Goal: Information Seeking & Learning: Learn about a topic

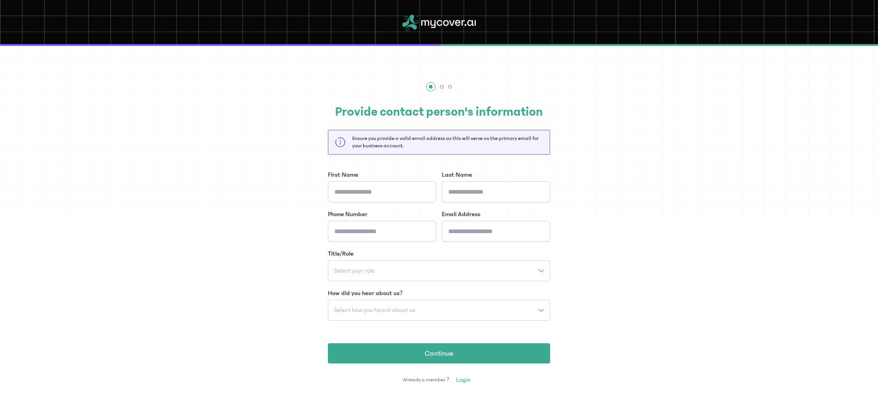
click at [457, 382] on span "Login" at bounding box center [463, 380] width 15 height 9
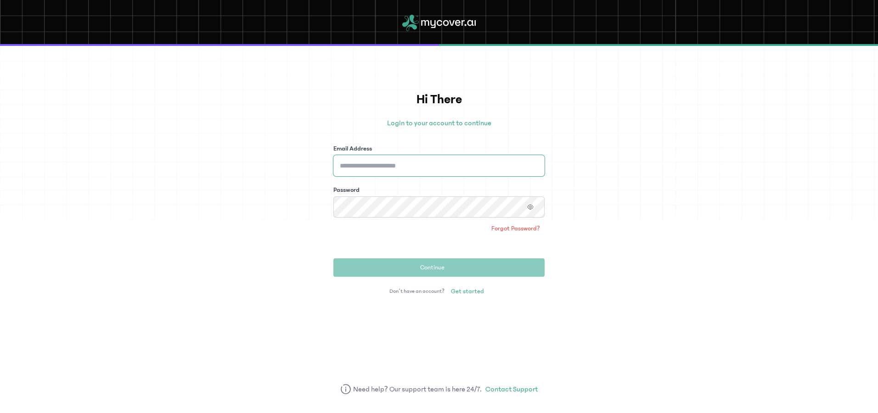
type input "**********"
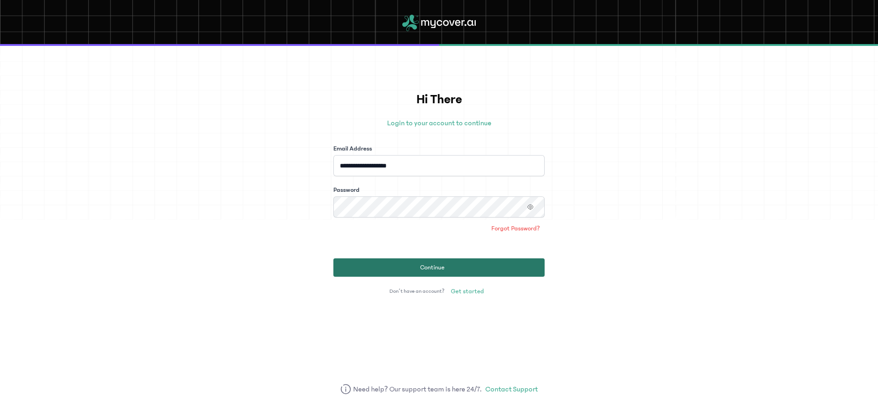
click at [430, 265] on span "Continue" at bounding box center [432, 267] width 24 height 9
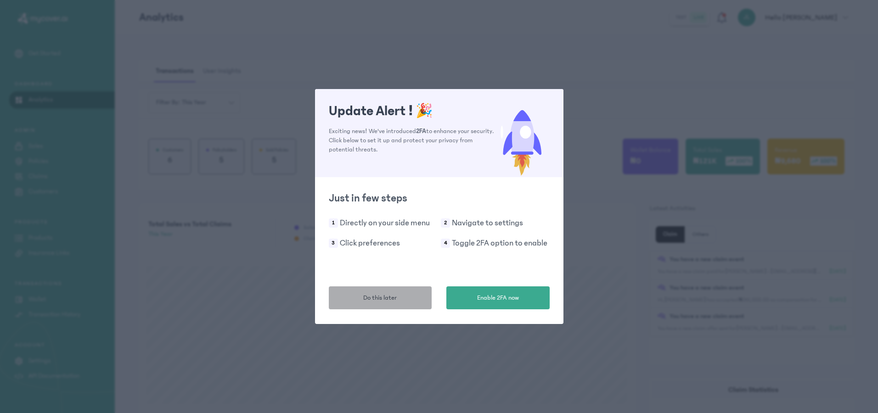
click at [366, 302] on span "Do this later" at bounding box center [380, 299] width 34 height 10
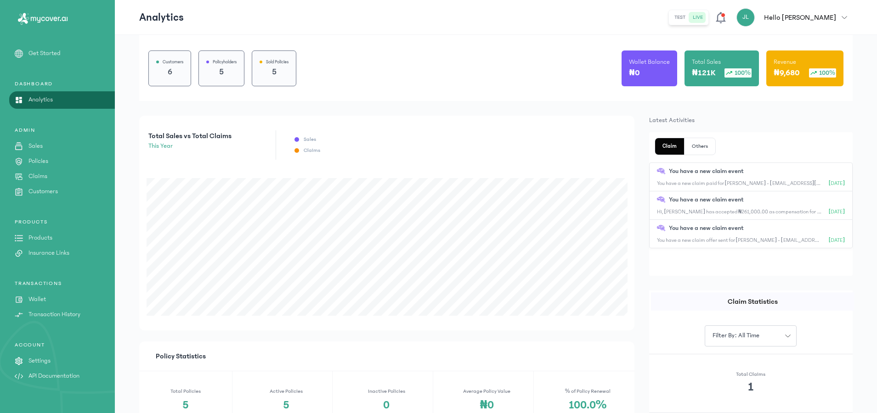
scroll to position [90, 0]
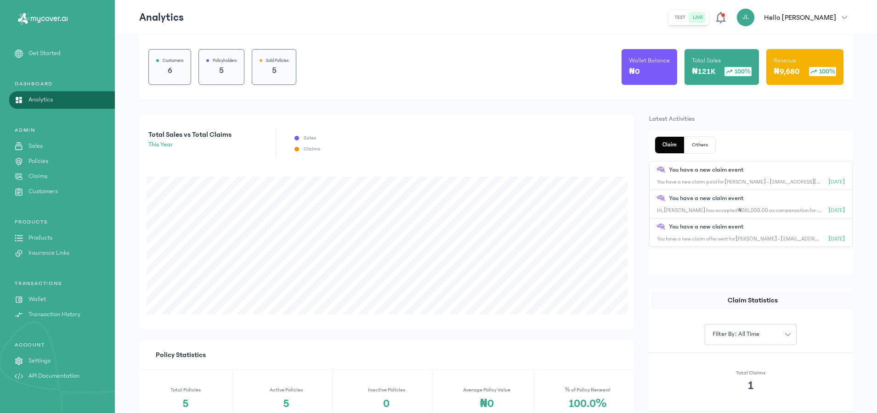
click at [57, 252] on p "Insurance Links" at bounding box center [48, 254] width 41 height 10
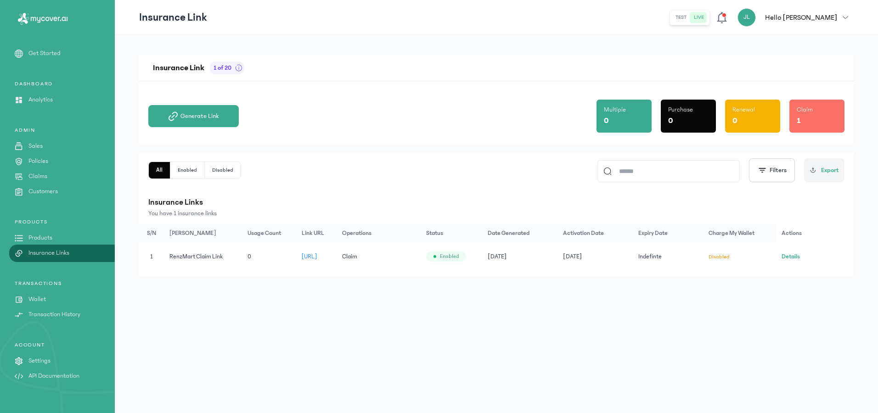
click at [311, 257] on span "[URL]" at bounding box center [310, 257] width 16 height 6
click at [356, 284] on div "Insurance Link 1 of 20 Generate Link Multiple 0 Purchase 0 Renewal 0 Claim 1 Al…" at bounding box center [496, 224] width 763 height 379
click at [213, 105] on div "Generate Link Multiple 0 Purchase 0 Renewal 0 Claim 1" at bounding box center [496, 112] width 696 height 62
click at [215, 113] on span "Generate Link" at bounding box center [200, 116] width 38 height 9
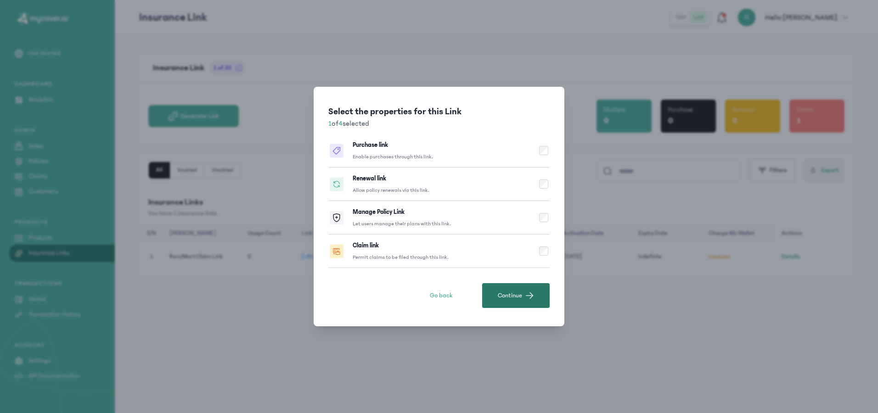
click at [520, 302] on button "Continue" at bounding box center [516, 295] width 68 height 25
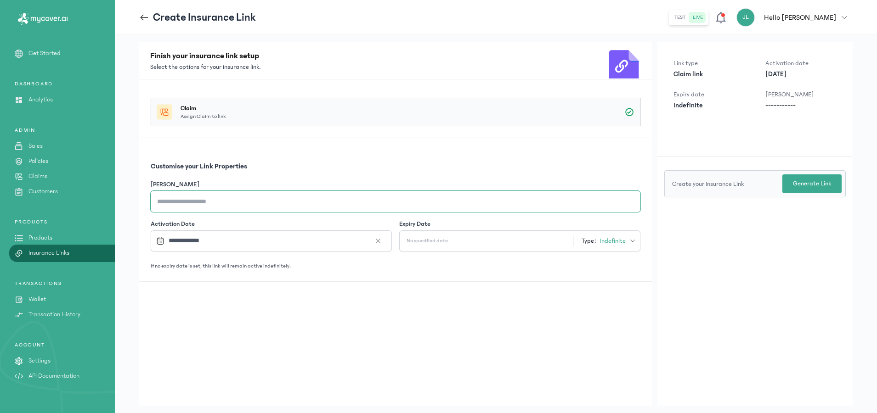
click at [388, 203] on input "[PERSON_NAME]" at bounding box center [396, 201] width 490 height 21
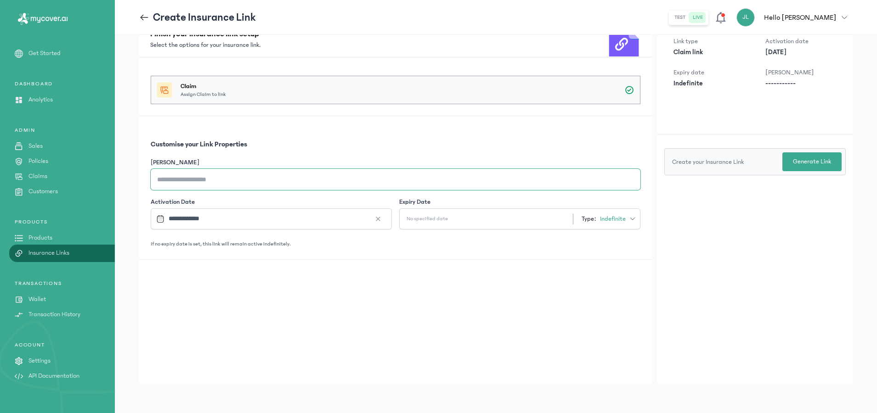
click at [283, 178] on input "[PERSON_NAME]" at bounding box center [396, 179] width 490 height 21
click at [340, 181] on input "[PERSON_NAME]" at bounding box center [396, 179] width 490 height 21
click at [480, 321] on div "**********" at bounding box center [395, 219] width 513 height 325
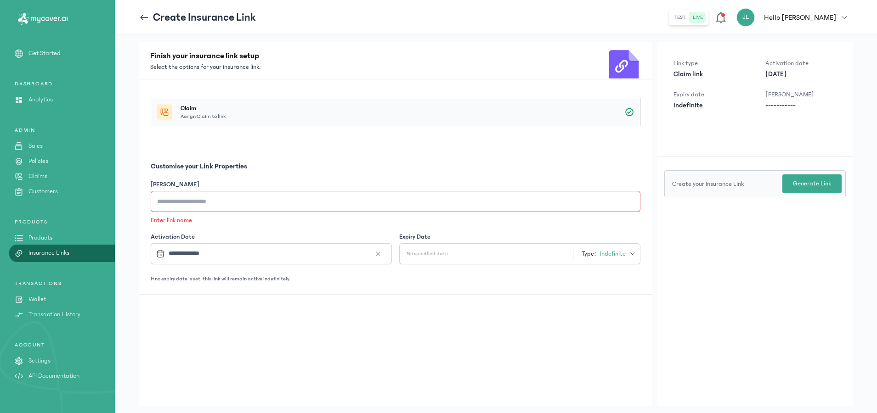
click at [145, 22] on icon at bounding box center [144, 17] width 10 height 10
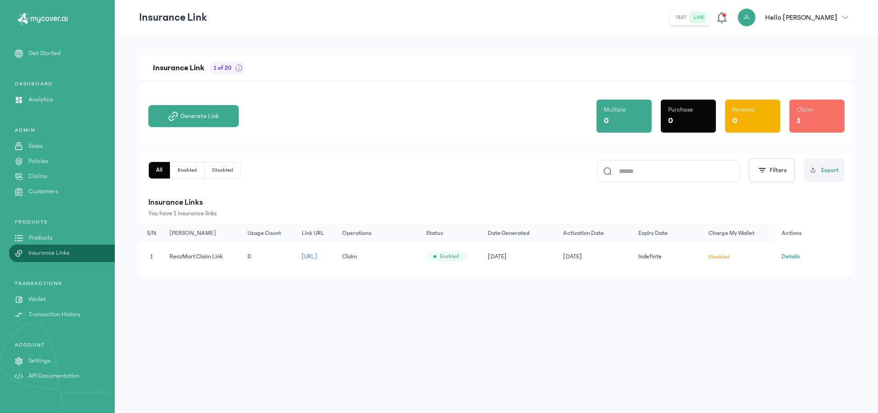
click at [69, 248] on div "PRODUCTS Products Insurance Links" at bounding box center [57, 239] width 115 height 40
click at [64, 255] on p "Insurance Links" at bounding box center [48, 254] width 41 height 10
click at [317, 256] on span "[URL]" at bounding box center [310, 257] width 16 height 6
click at [398, 255] on td "Claim" at bounding box center [379, 257] width 84 height 28
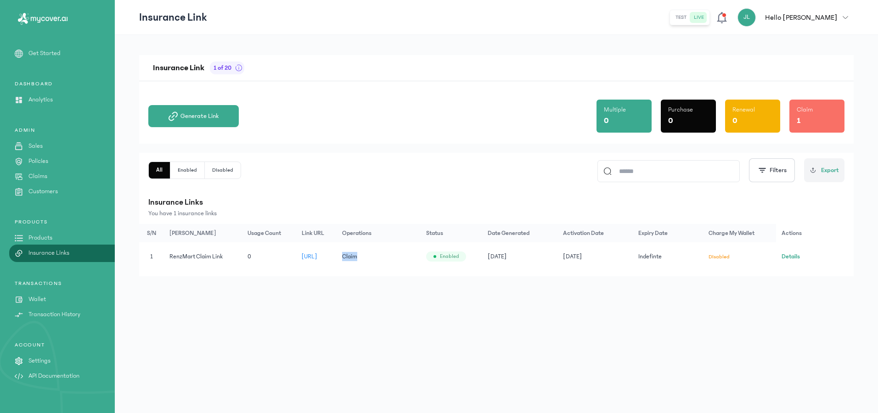
drag, startPoint x: 398, startPoint y: 255, endPoint x: 440, endPoint y: 263, distance: 43.1
click at [420, 263] on td "Claim" at bounding box center [379, 257] width 84 height 28
click at [227, 125] on button "Generate Link" at bounding box center [193, 116] width 90 height 22
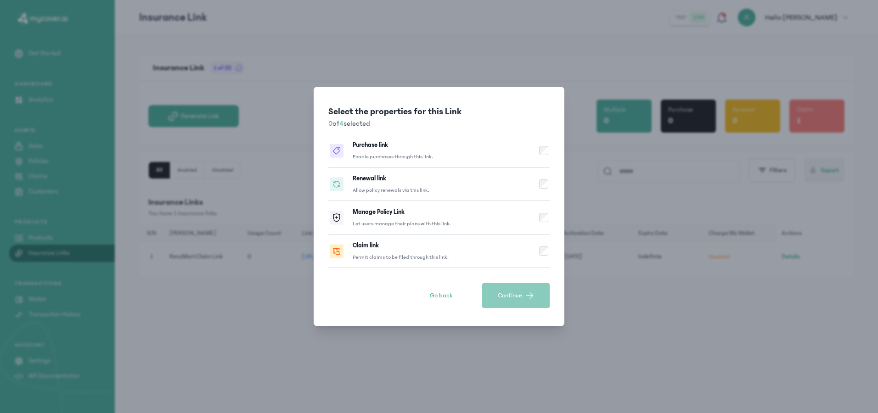
click at [545, 157] on button "Purchase link Enable purchases through this link." at bounding box center [438, 151] width 221 height 34
click at [538, 153] on button "Purchase link Enable purchases through this link." at bounding box center [438, 151] width 221 height 34
click at [502, 154] on button "Purchase link Enable purchases through this link." at bounding box center [438, 151] width 221 height 34
click at [519, 154] on button "Purchase link Enable purchases through this link." at bounding box center [438, 151] width 221 height 34
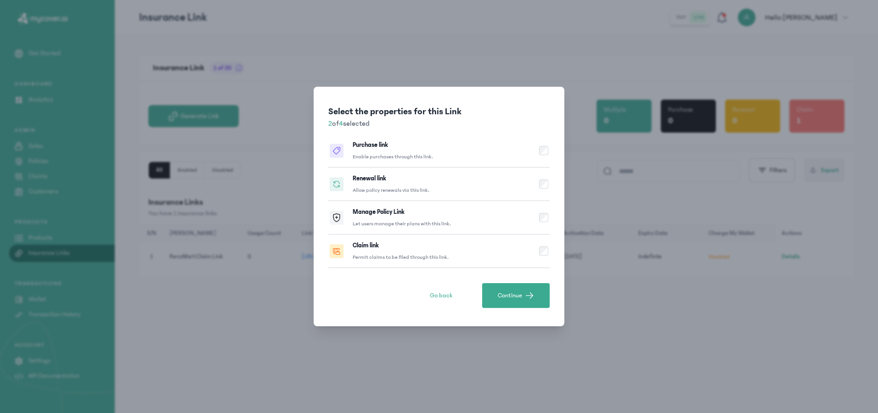
click at [458, 188] on button "Renewal link Allow policy renewals via this link." at bounding box center [438, 185] width 221 height 34
click at [443, 155] on button "Purchase link Enable purchases through this link." at bounding box center [438, 151] width 221 height 34
click at [455, 206] on button "Manage Policy Link Let users manage their plans with this link." at bounding box center [438, 218] width 221 height 34
drag, startPoint x: 407, startPoint y: 224, endPoint x: 446, endPoint y: 226, distance: 38.2
click at [446, 226] on p "Let users manage their plans with this link." at bounding box center [402, 223] width 98 height 7
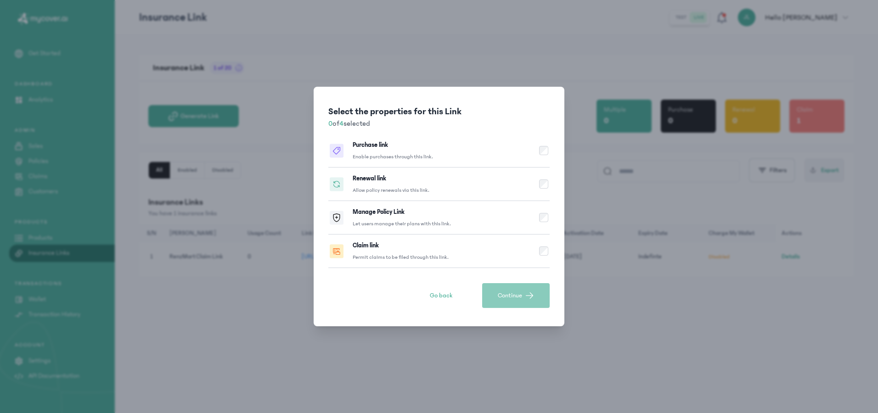
click at [479, 224] on button "Manage Policy Link Let users manage their plans with this link." at bounding box center [438, 218] width 221 height 34
click at [530, 216] on button "Manage Policy Link Let users manage their plans with this link." at bounding box center [438, 218] width 221 height 34
click at [479, 154] on button "Purchase link Enable purchases through this link." at bounding box center [438, 151] width 221 height 34
click at [479, 181] on button "Renewal link Allow policy renewals via this link." at bounding box center [438, 185] width 221 height 34
click at [485, 265] on button "Claim link Permit claims to be filed through this link." at bounding box center [438, 252] width 221 height 34
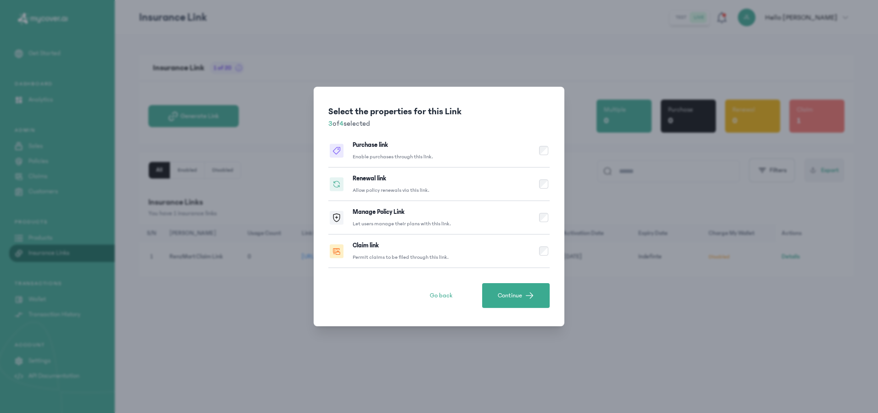
click at [467, 255] on button "Claim link Permit claims to be filed through this link." at bounding box center [438, 252] width 221 height 34
click at [478, 170] on button "Renewal link Allow policy renewals via this link." at bounding box center [438, 185] width 221 height 34
click at [477, 144] on button "Purchase link Enable purchases through this link." at bounding box center [438, 151] width 221 height 34
click at [589, 303] on div "Select the properties for this Link 0 of 4 selected Purchase link Enable purcha…" at bounding box center [439, 206] width 878 height 413
click at [455, 294] on button "Go back" at bounding box center [441, 295] width 68 height 25
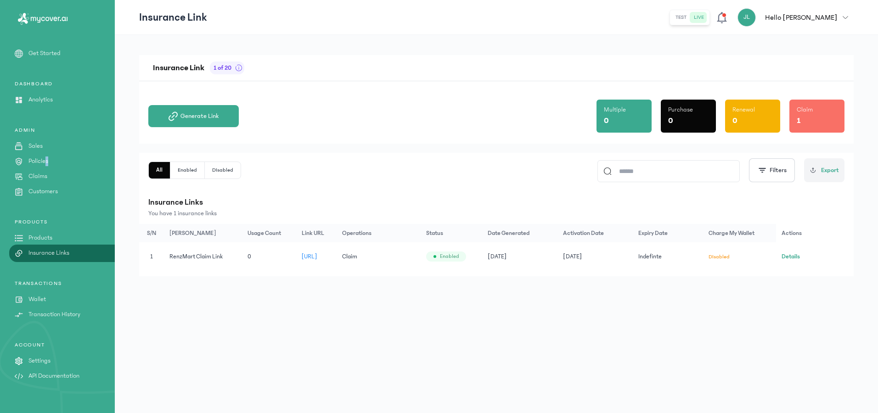
drag, startPoint x: 52, startPoint y: 156, endPoint x: 44, endPoint y: 161, distance: 9.5
click at [44, 161] on div "ADMIN Sales Policies Claims Customers" at bounding box center [57, 162] width 115 height 70
click at [44, 161] on p "Policies" at bounding box center [38, 162] width 20 height 10
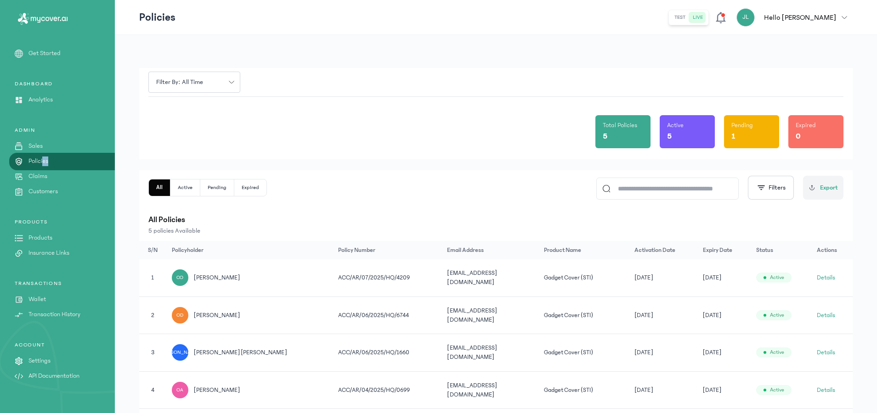
click at [68, 148] on link "Sales" at bounding box center [57, 146] width 115 height 10
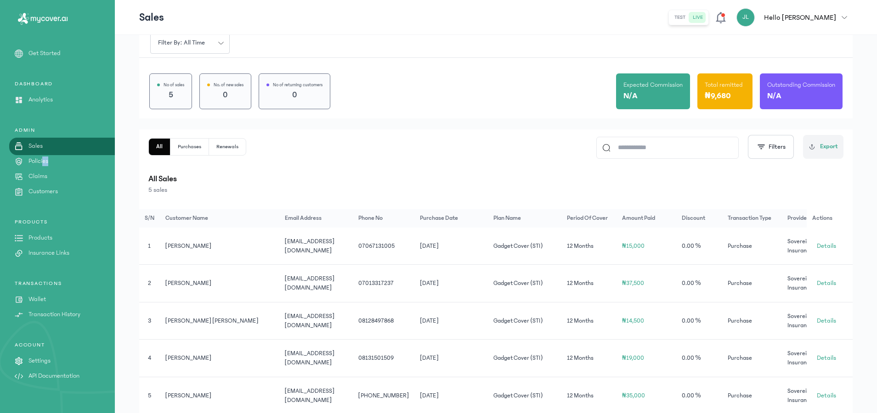
scroll to position [83, 0]
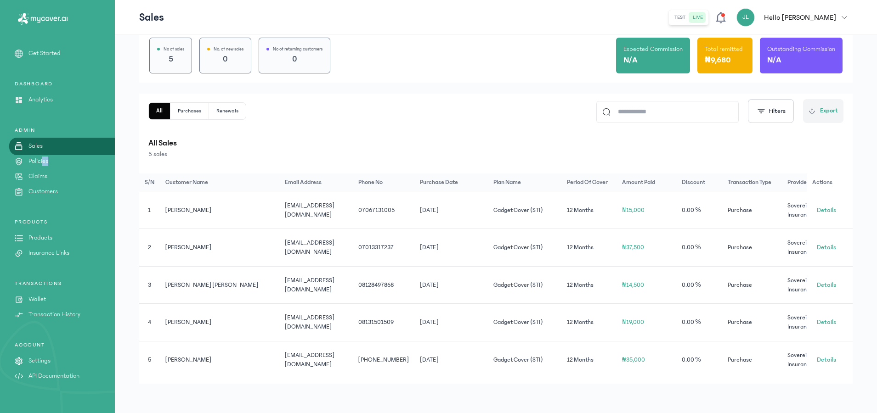
click at [48, 97] on p "Analytics" at bounding box center [40, 100] width 24 height 10
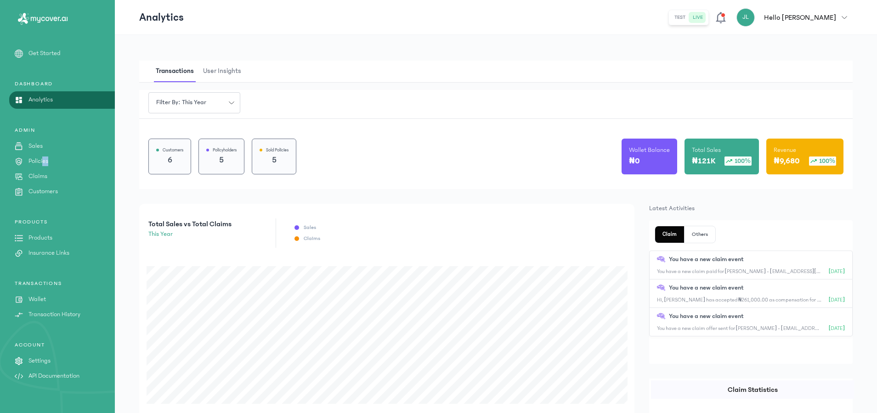
click at [34, 241] on p "Products" at bounding box center [40, 238] width 24 height 10
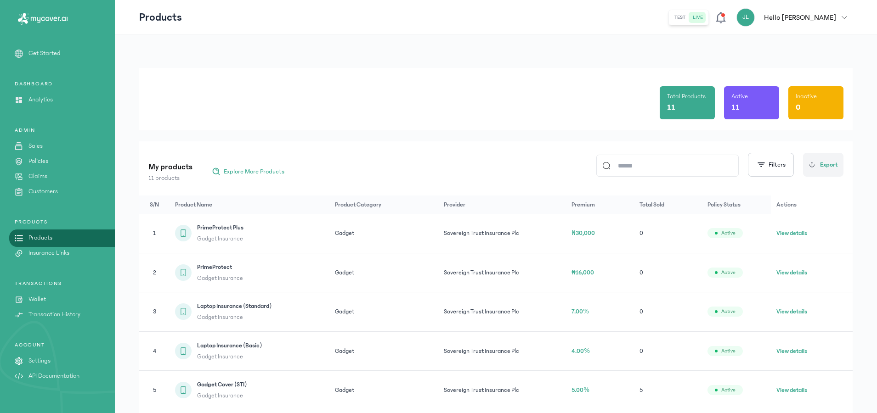
click at [304, 172] on div "My products 11 products Explore More Products Filters Export" at bounding box center [495, 165] width 695 height 36
click at [241, 169] on span "Explore More Products" at bounding box center [254, 171] width 61 height 9
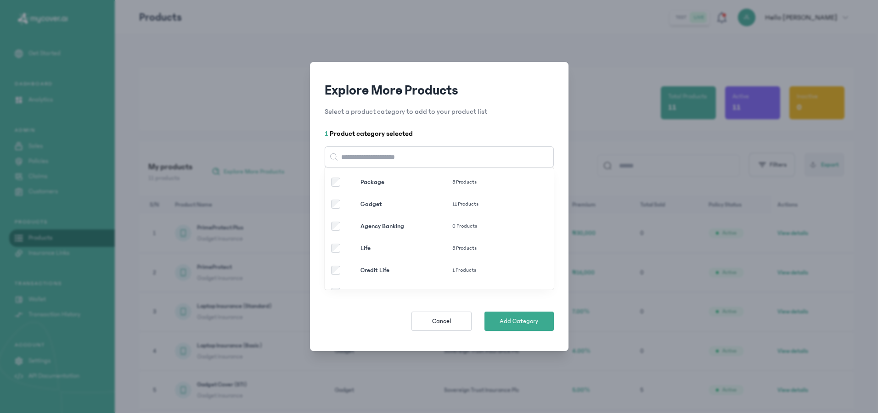
drag, startPoint x: 370, startPoint y: 161, endPoint x: 588, endPoint y: 98, distance: 226.2
click at [588, 98] on div "Explore More Products Select a product category to add to your product list 1 P…" at bounding box center [439, 206] width 878 height 413
click at [457, 325] on button "Cancel" at bounding box center [442, 321] width 60 height 19
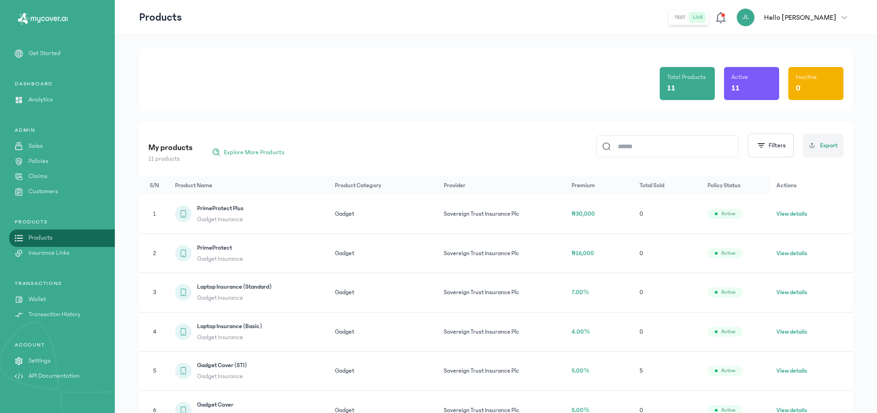
scroll to position [21, 0]
click at [644, 146] on input at bounding box center [671, 145] width 122 height 21
type input "*"
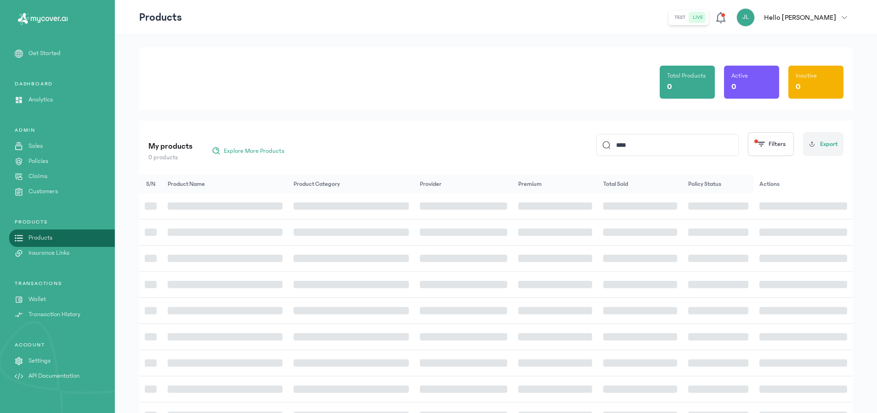
type input "****"
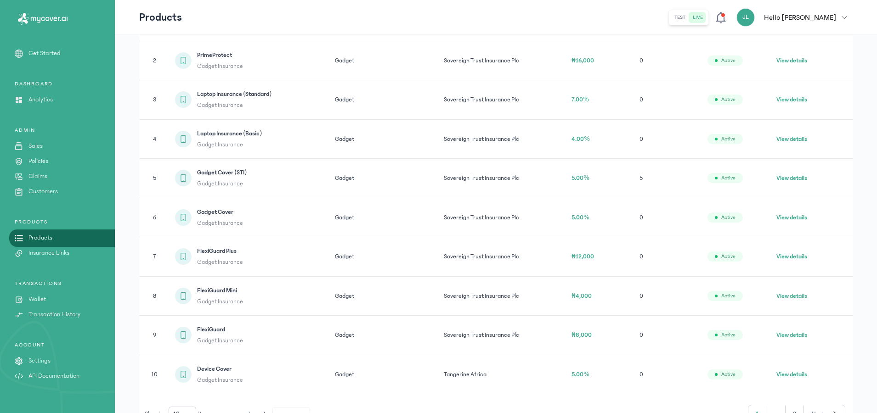
scroll to position [211, 0]
click at [791, 180] on button "View details" at bounding box center [791, 179] width 31 height 9
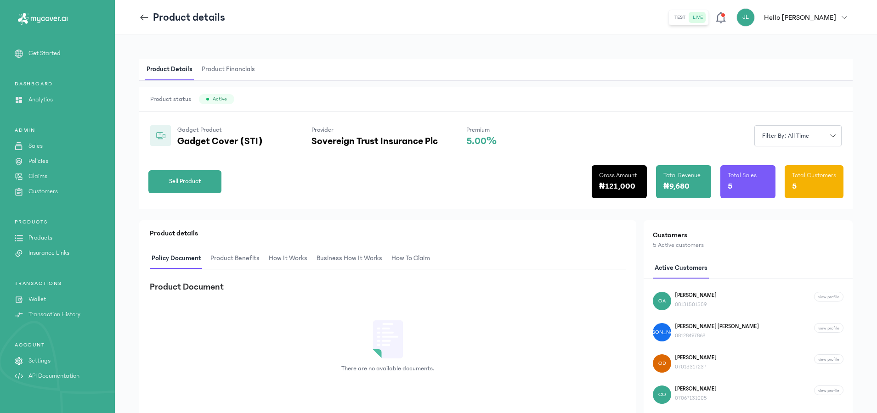
scroll to position [55, 0]
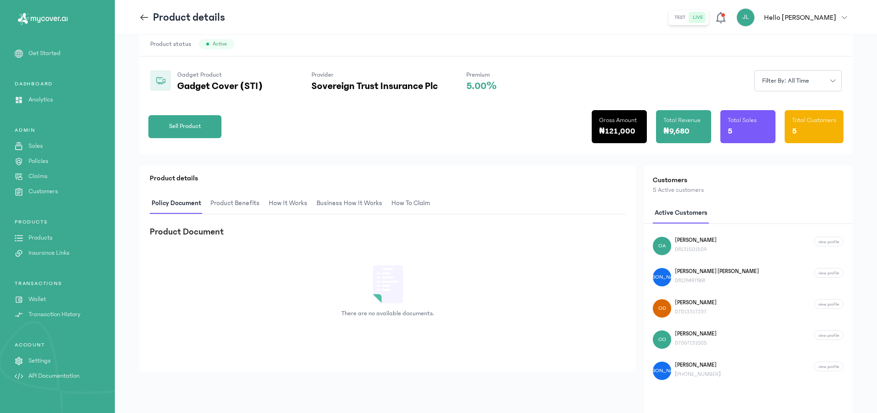
click at [244, 206] on span "Product Benefits" at bounding box center [235, 204] width 53 height 22
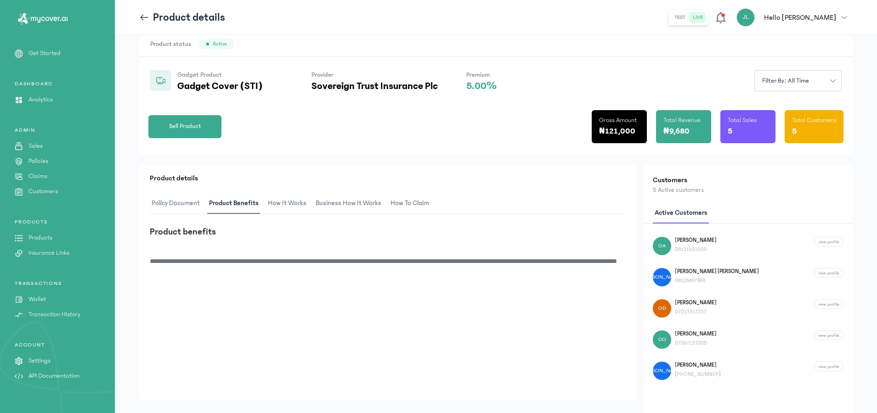
click at [203, 272] on p "**********" at bounding box center [384, 266] width 469 height 19
drag, startPoint x: 203, startPoint y: 272, endPoint x: 291, endPoint y: 210, distance: 107.8
click at [291, 210] on span "How It Works" at bounding box center [287, 204] width 42 height 22
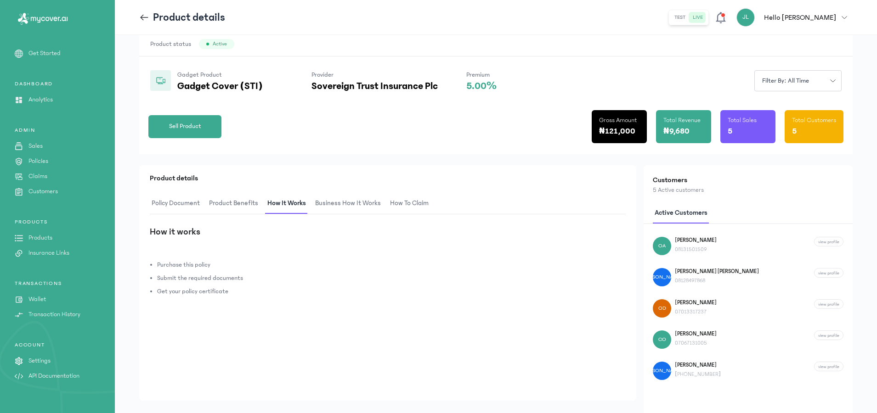
click at [348, 207] on span "Business How It Works" at bounding box center [347, 204] width 69 height 22
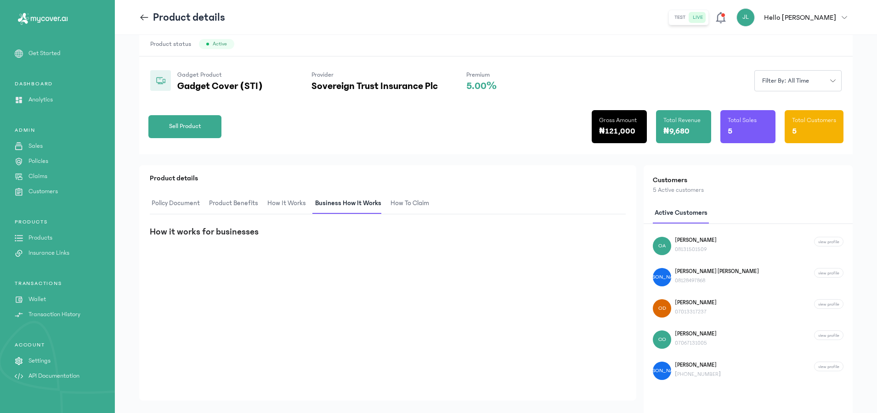
click at [290, 201] on span "How It Works" at bounding box center [287, 204] width 42 height 22
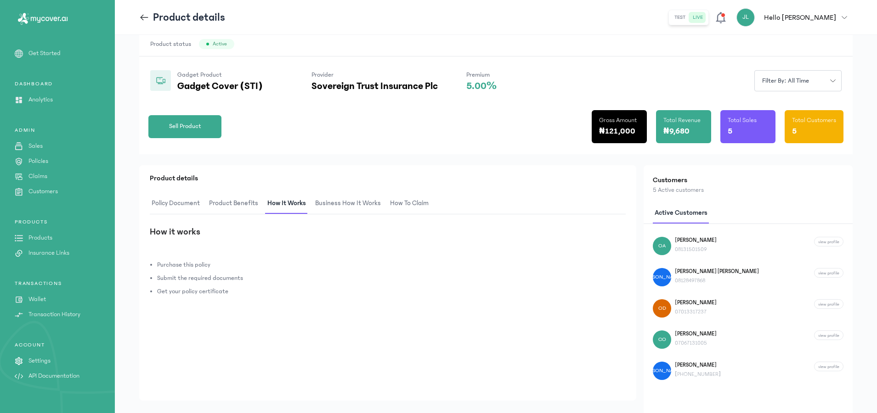
click at [404, 203] on span "How to claim" at bounding box center [409, 204] width 42 height 22
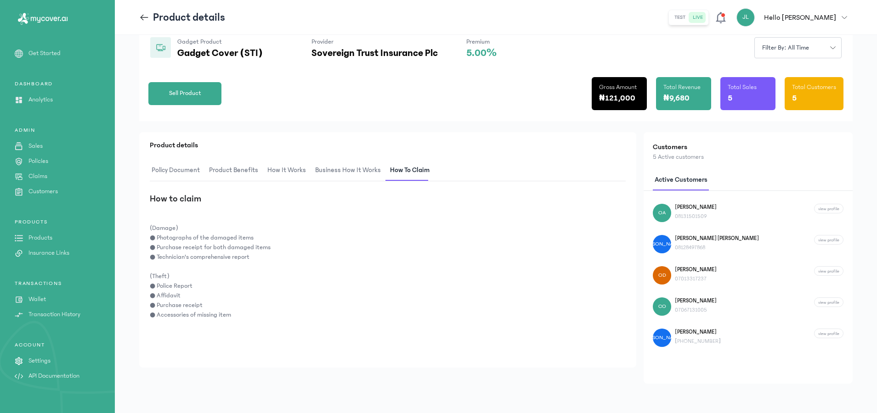
click at [237, 167] on span "Product Benefits" at bounding box center [233, 171] width 53 height 22
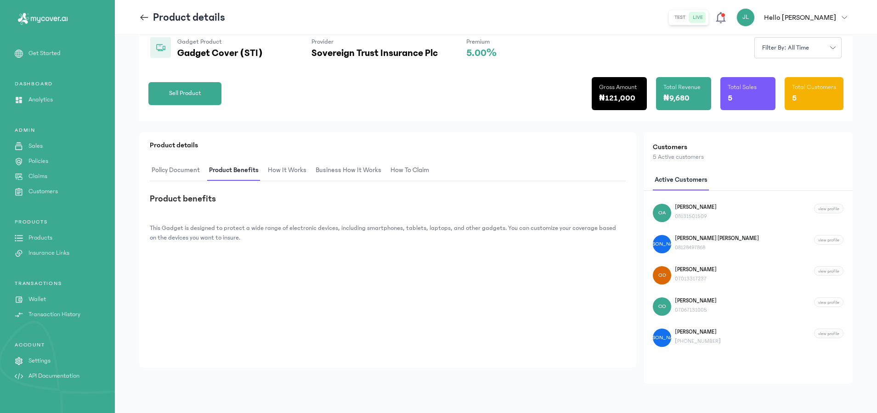
click at [143, 18] on icon at bounding box center [144, 17] width 10 height 10
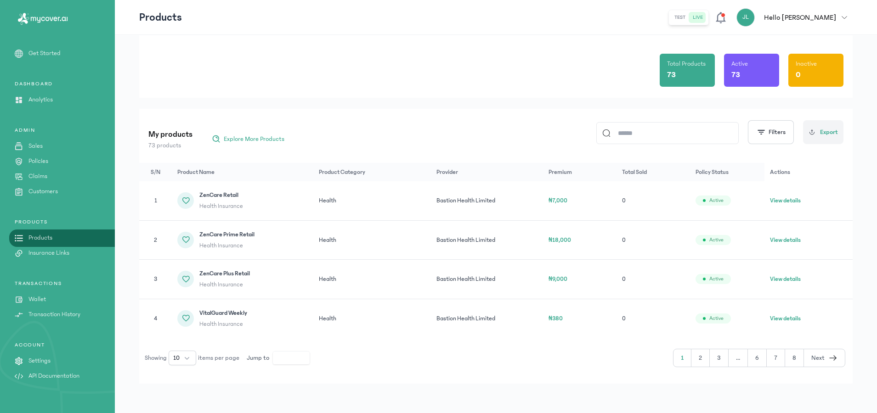
scroll to position [33, 0]
click at [626, 138] on input at bounding box center [671, 133] width 122 height 21
type input "******"
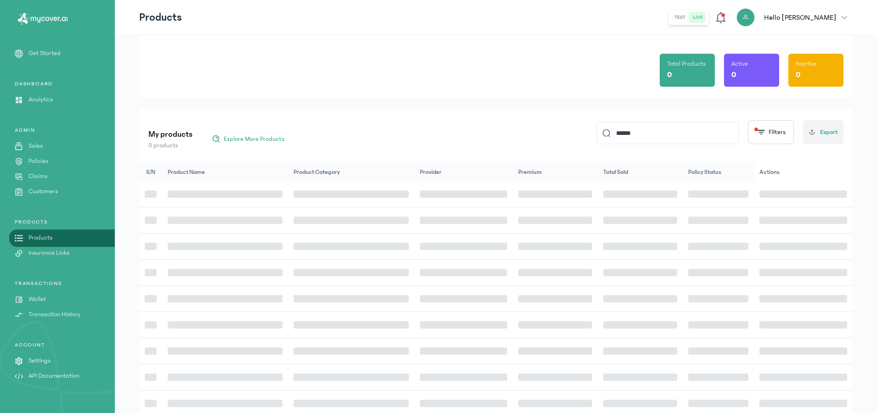
scroll to position [0, 0]
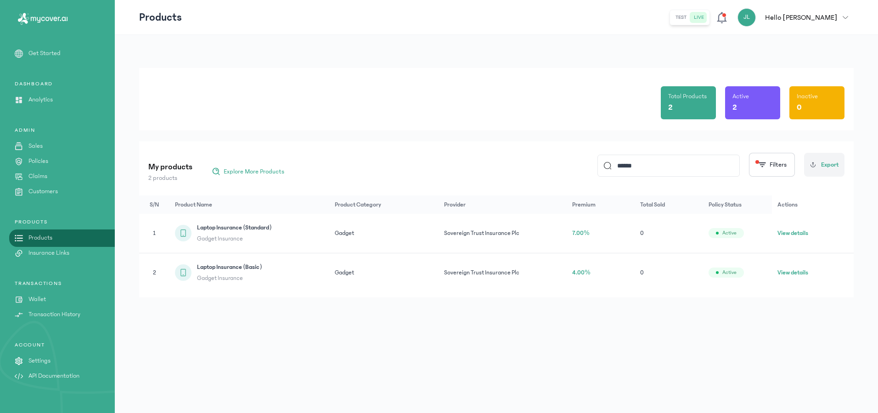
click at [580, 232] on span "7.00%" at bounding box center [580, 233] width 17 height 6
click at [795, 232] on button "View details" at bounding box center [793, 233] width 31 height 9
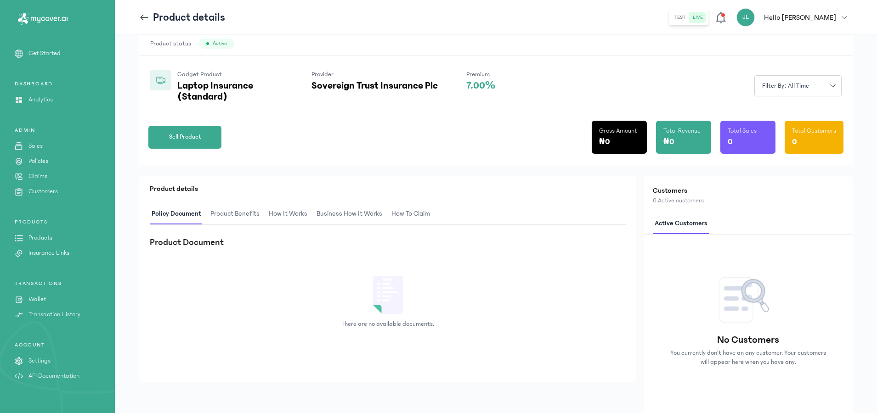
scroll to position [56, 0]
click at [212, 217] on span "Product Benefits" at bounding box center [235, 214] width 53 height 22
click at [194, 216] on span "Policy Document" at bounding box center [176, 214] width 52 height 22
click at [283, 215] on span "How It Works" at bounding box center [288, 214] width 42 height 22
click at [374, 211] on span "Business How It Works" at bounding box center [347, 214] width 69 height 22
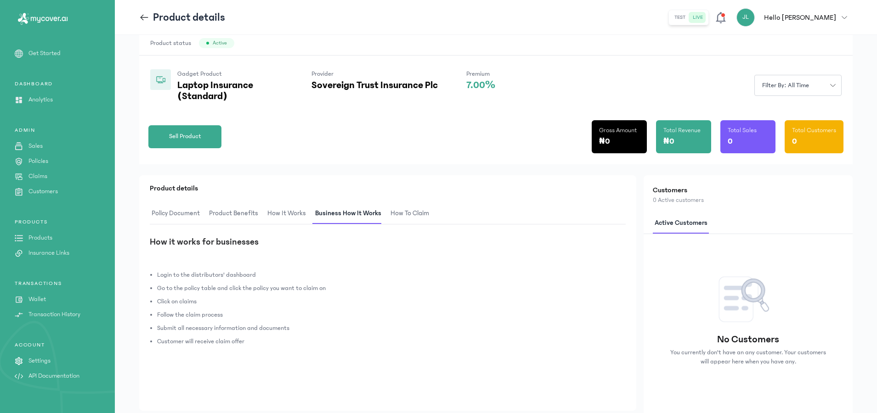
click at [400, 210] on span "How to claim" at bounding box center [410, 214] width 42 height 22
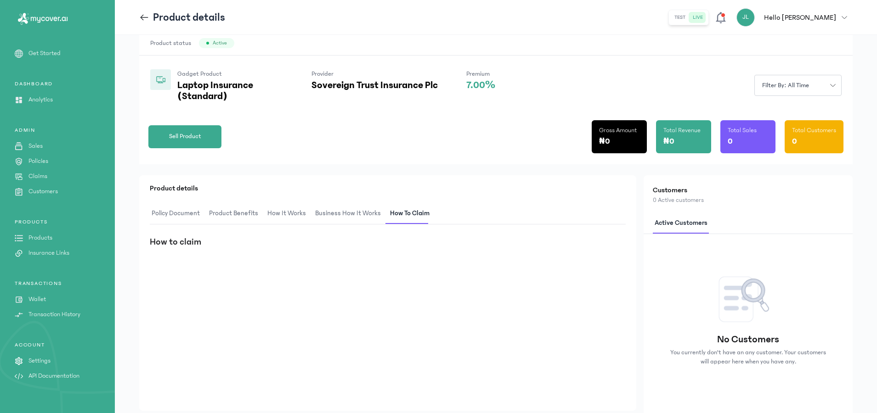
click at [343, 210] on span "Business How It Works" at bounding box center [347, 214] width 69 height 22
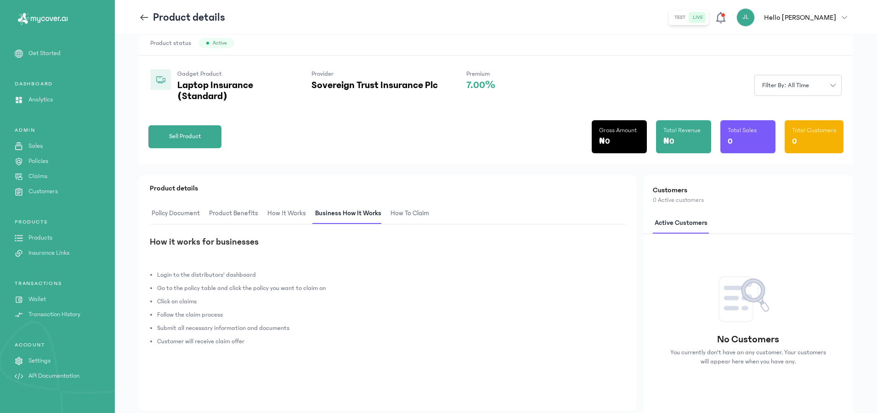
click at [254, 215] on span "Product Benefits" at bounding box center [233, 214] width 53 height 22
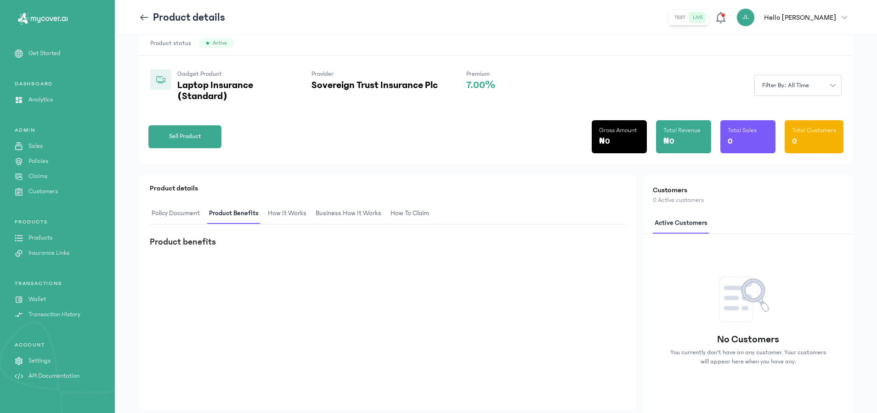
click at [172, 216] on span "Policy Document" at bounding box center [176, 214] width 52 height 22
click at [270, 215] on span "How It Works" at bounding box center [288, 214] width 42 height 22
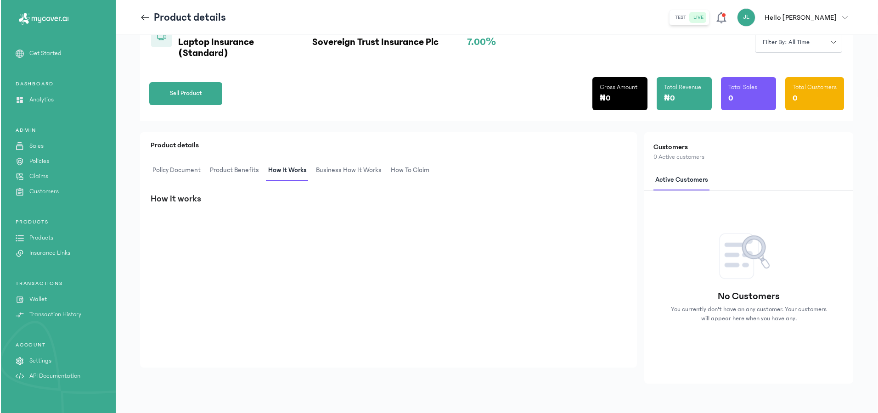
scroll to position [0, 0]
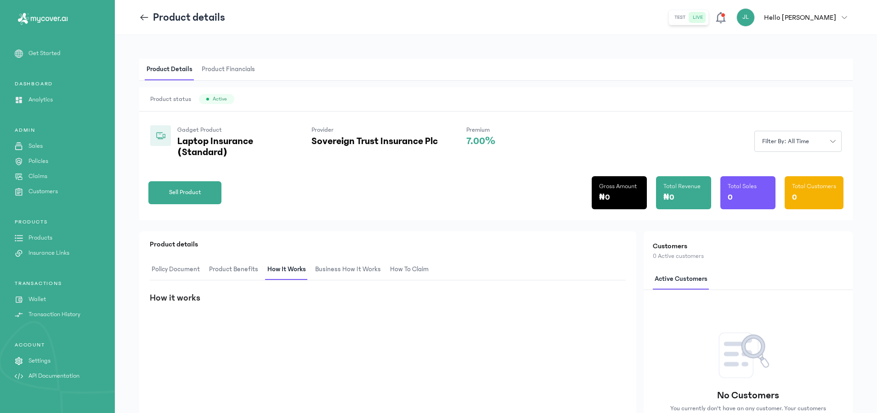
click at [351, 278] on span "Business How It Works" at bounding box center [347, 270] width 69 height 22
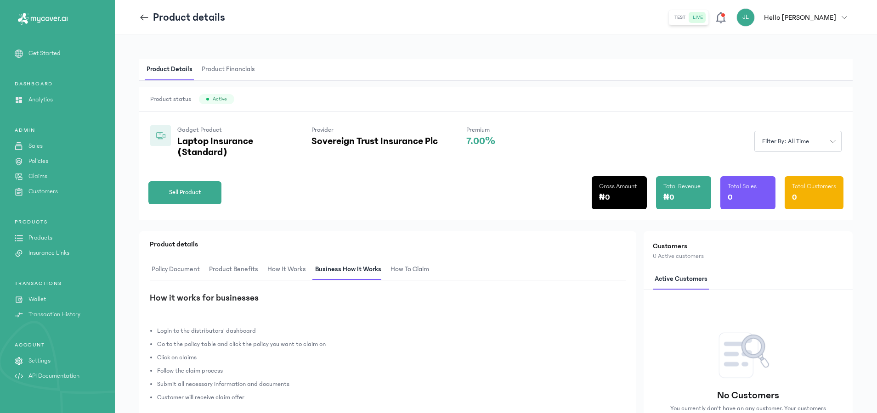
click at [184, 269] on span "Policy Document" at bounding box center [176, 270] width 52 height 22
